Goal: Information Seeking & Learning: Learn about a topic

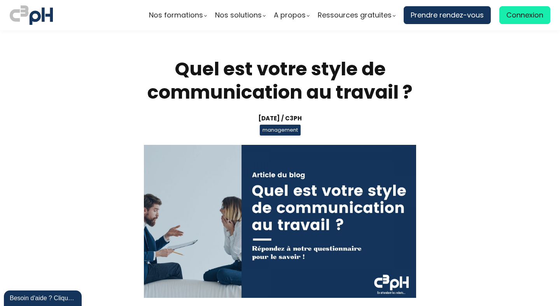
click at [290, 189] on img at bounding box center [280, 221] width 272 height 153
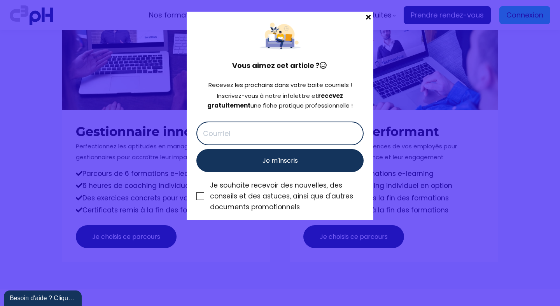
scroll to position [2614, 0]
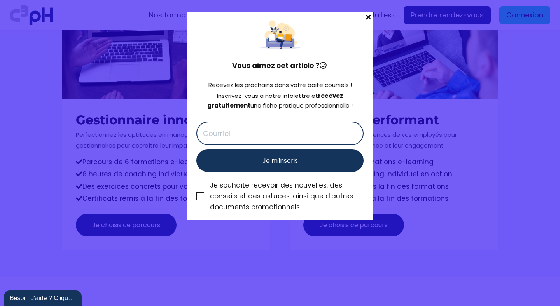
click at [367, 16] on span at bounding box center [368, 17] width 10 height 11
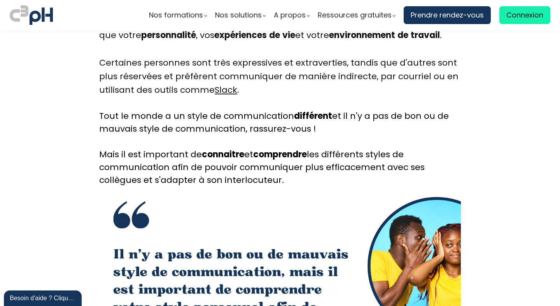
scroll to position [807, 0]
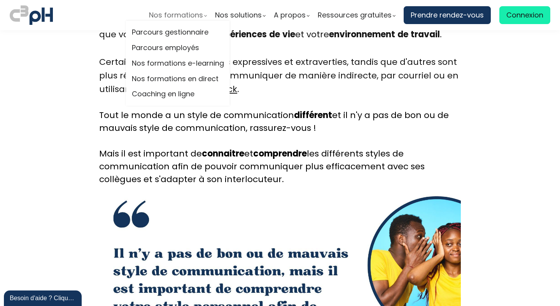
click at [182, 17] on span "Nos formations" at bounding box center [176, 15] width 54 height 12
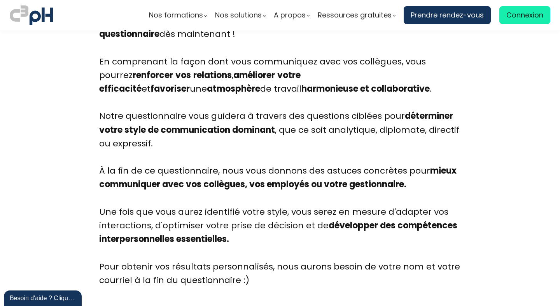
scroll to position [1874, 0]
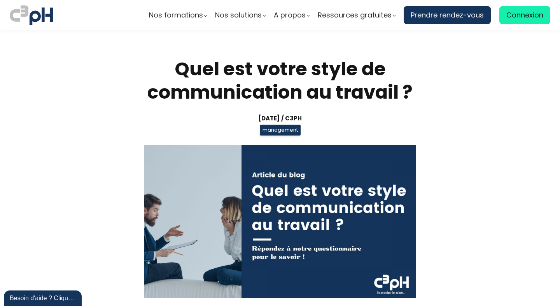
click at [279, 131] on span "management" at bounding box center [280, 130] width 41 height 11
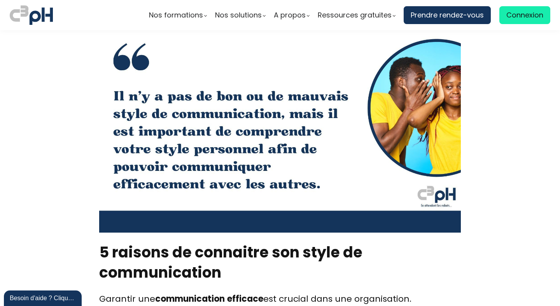
scroll to position [995, 0]
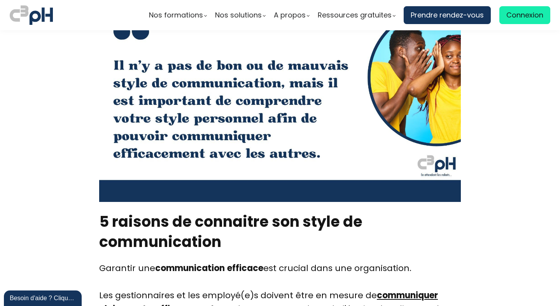
click at [265, 162] on div "article transition gestionnaire" at bounding box center [280, 100] width 362 height 203
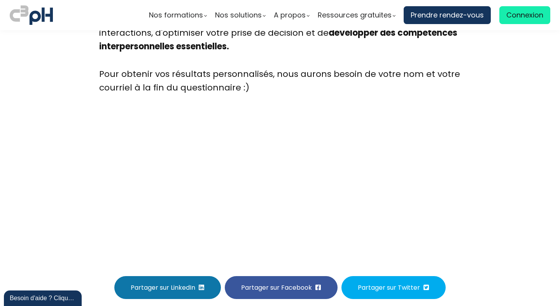
scroll to position [2052, 0]
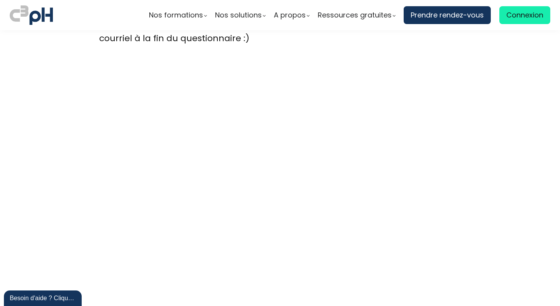
scroll to position [2116, 0]
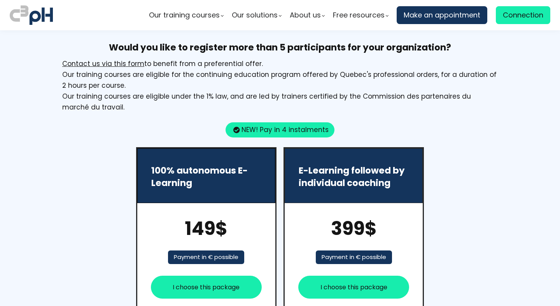
scroll to position [991, 0]
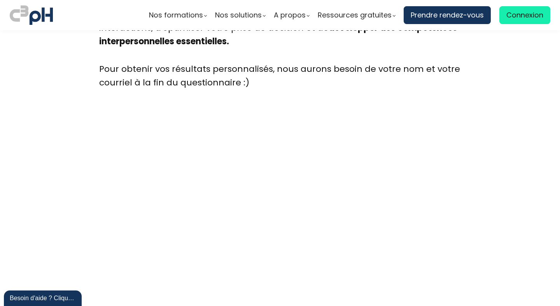
scroll to position [2059, 0]
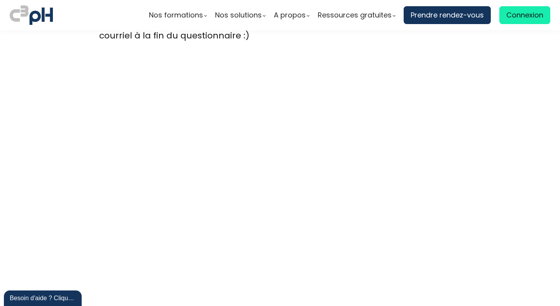
scroll to position [2110, 0]
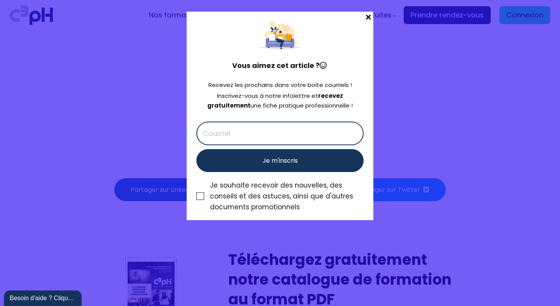
scroll to position [3596, 0]
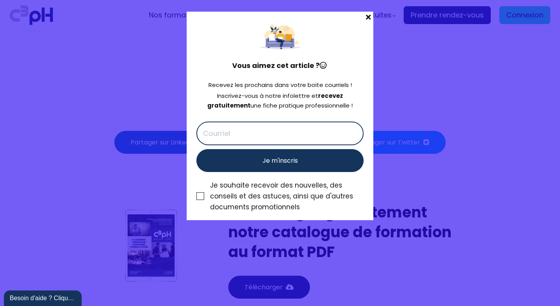
click at [366, 15] on span at bounding box center [368, 17] width 10 height 11
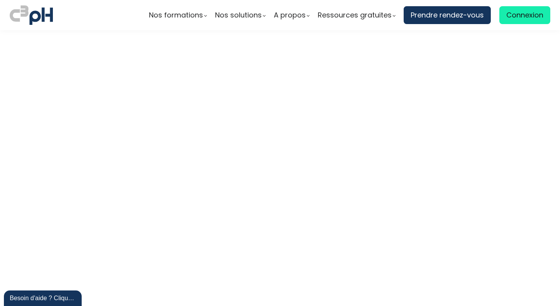
scroll to position [3240, 0]
